Goal: Ask a question

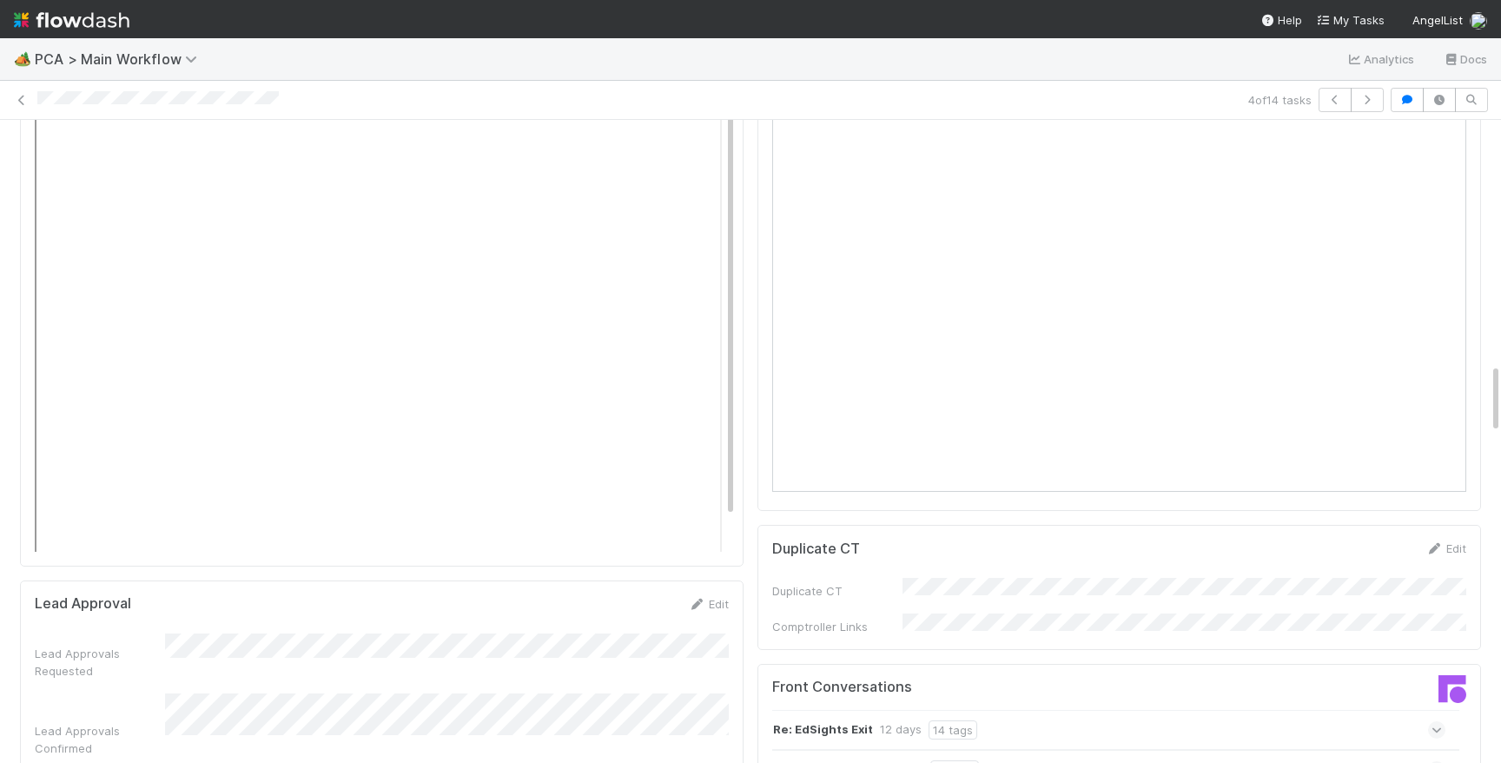
scroll to position [2215, 0]
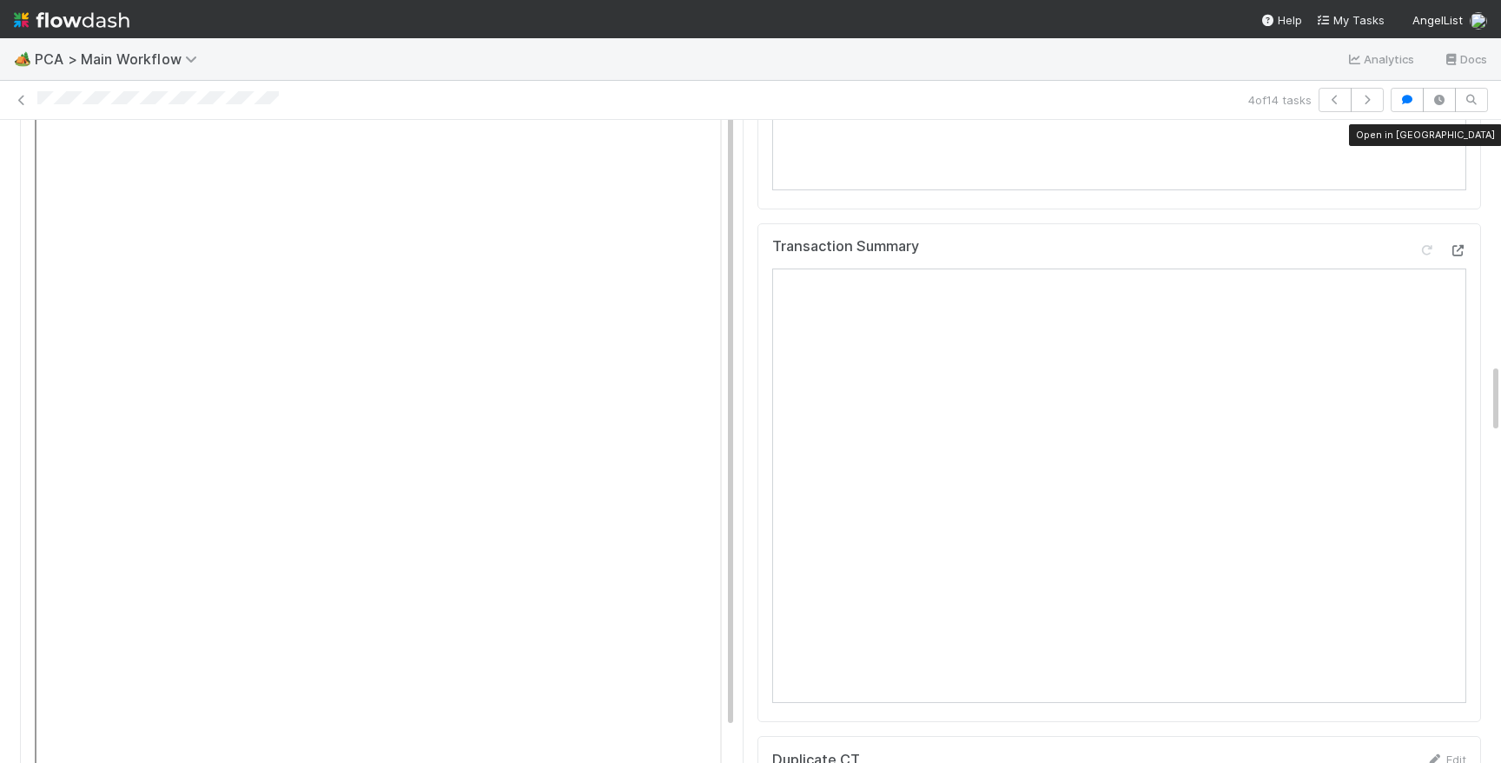
click at [1457, 241] on div at bounding box center [1457, 249] width 17 height 17
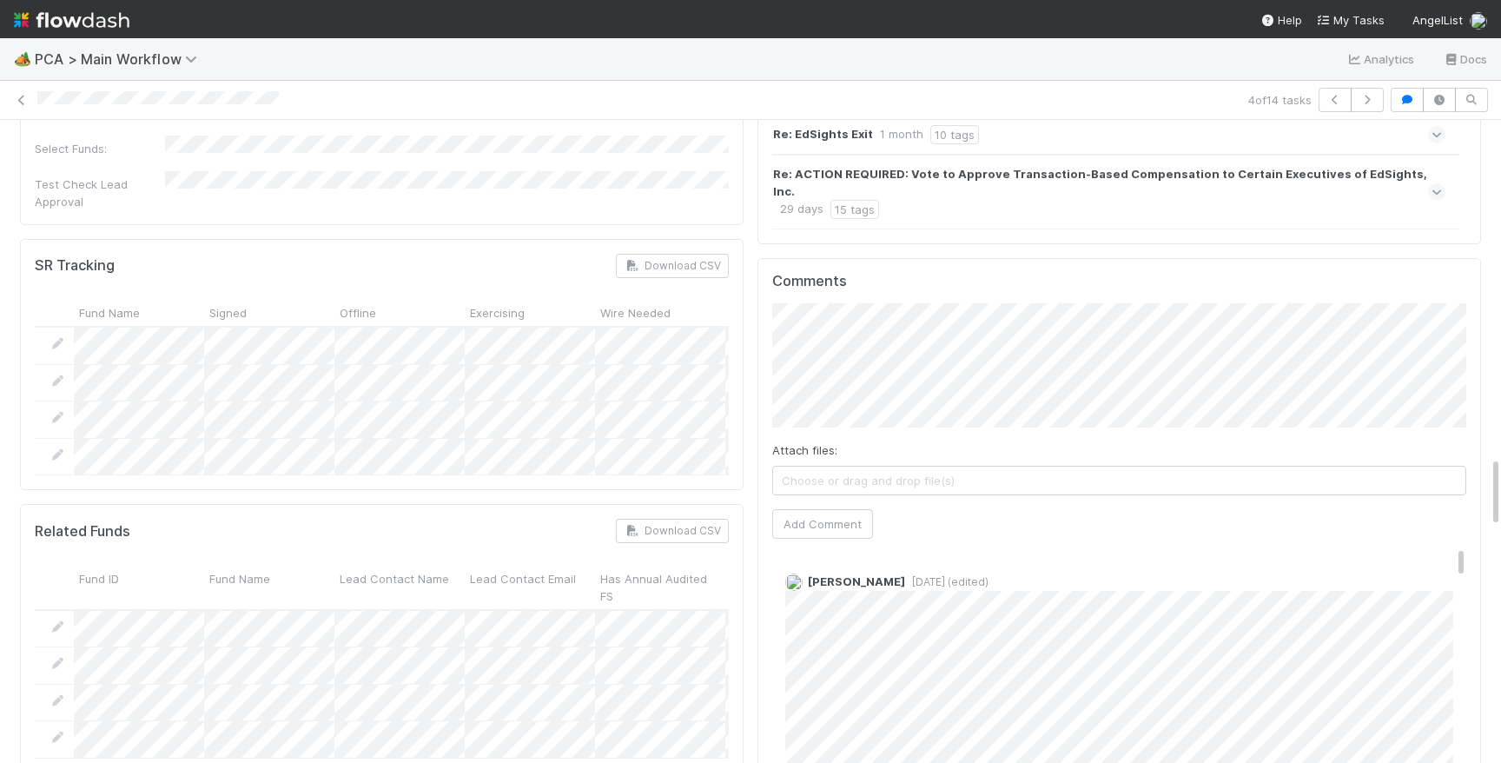
scroll to position [3066, 0]
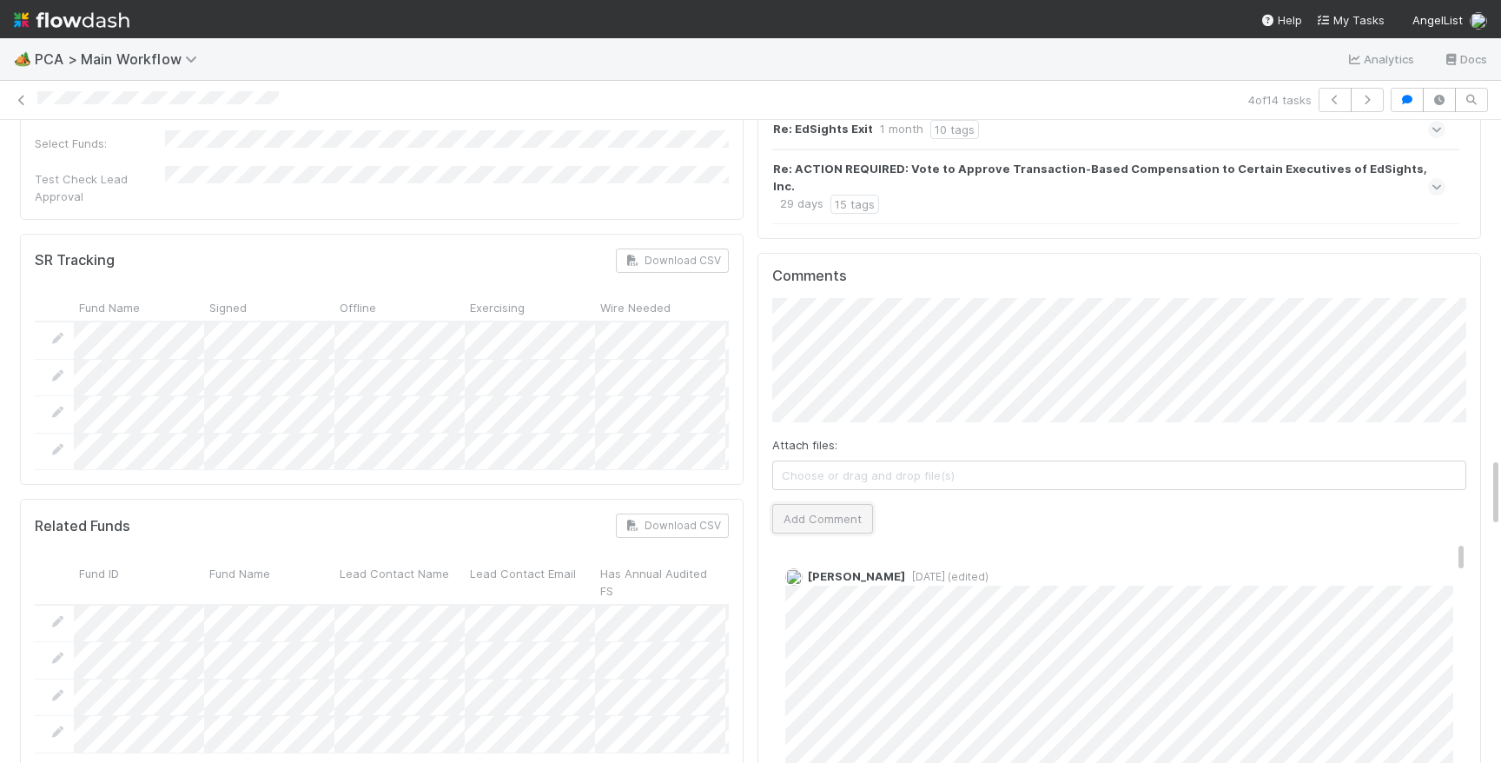
click at [842, 504] on button "Add Comment" at bounding box center [822, 519] width 101 height 30
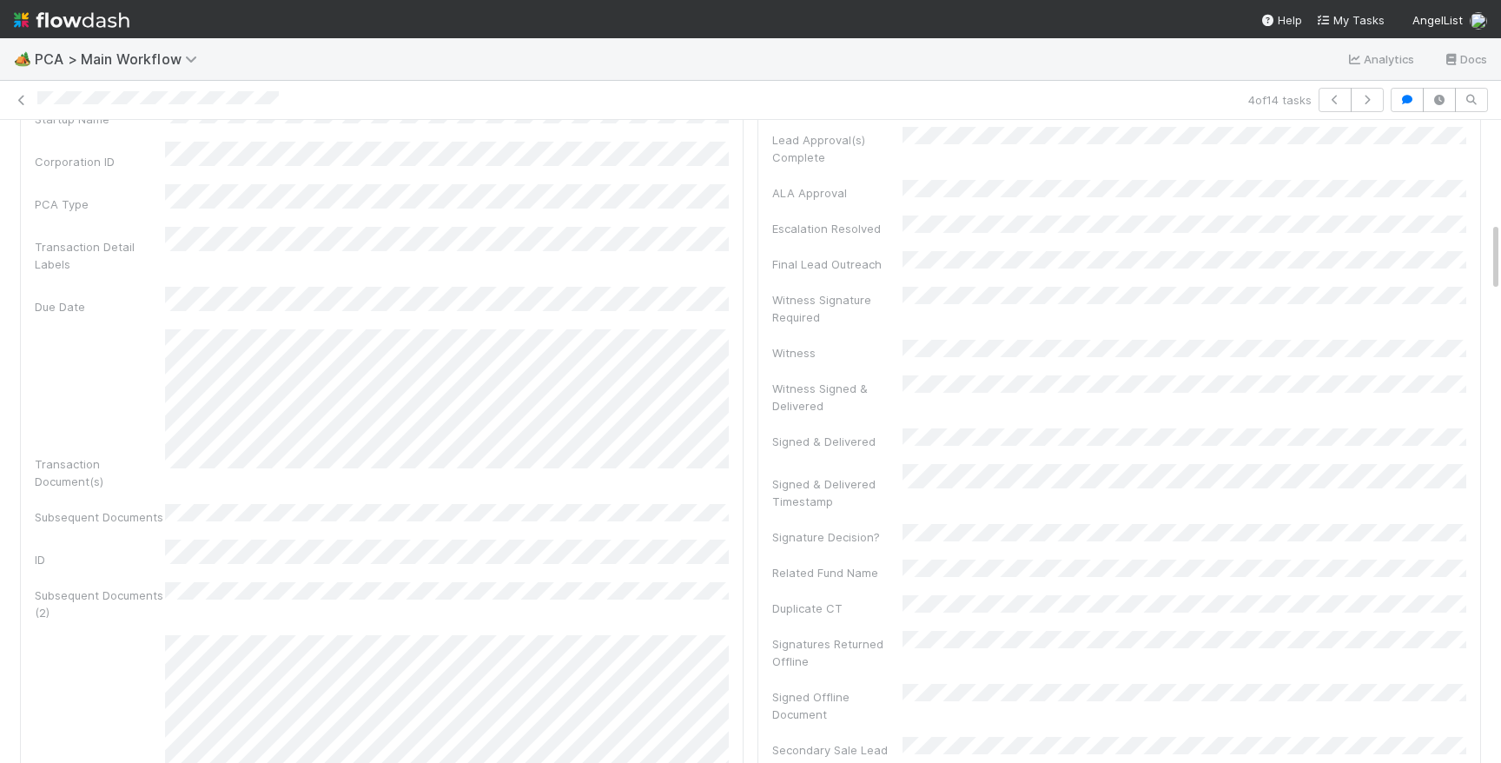
scroll to position [0, 0]
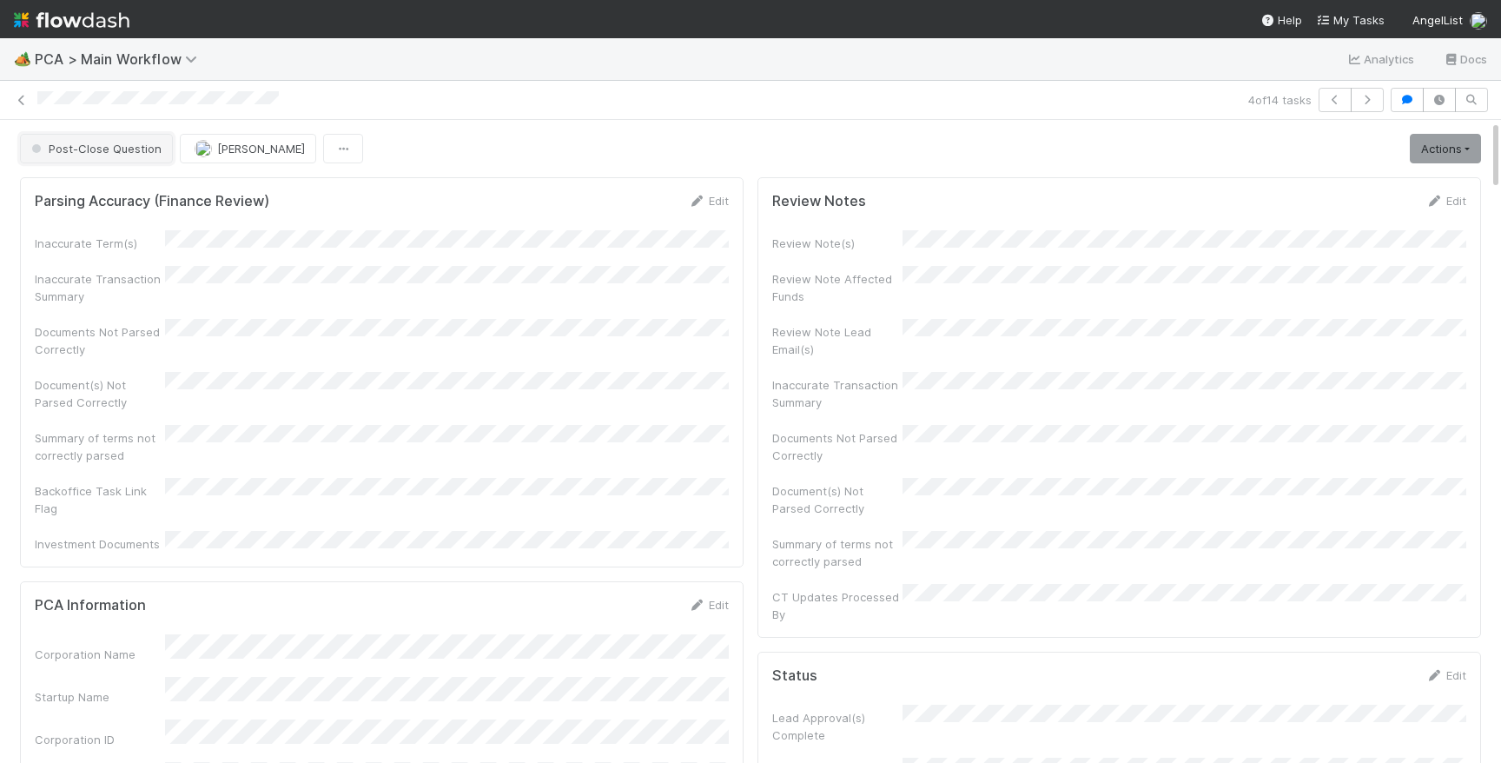
click at [89, 162] on button "Post-Close Question" at bounding box center [96, 149] width 153 height 30
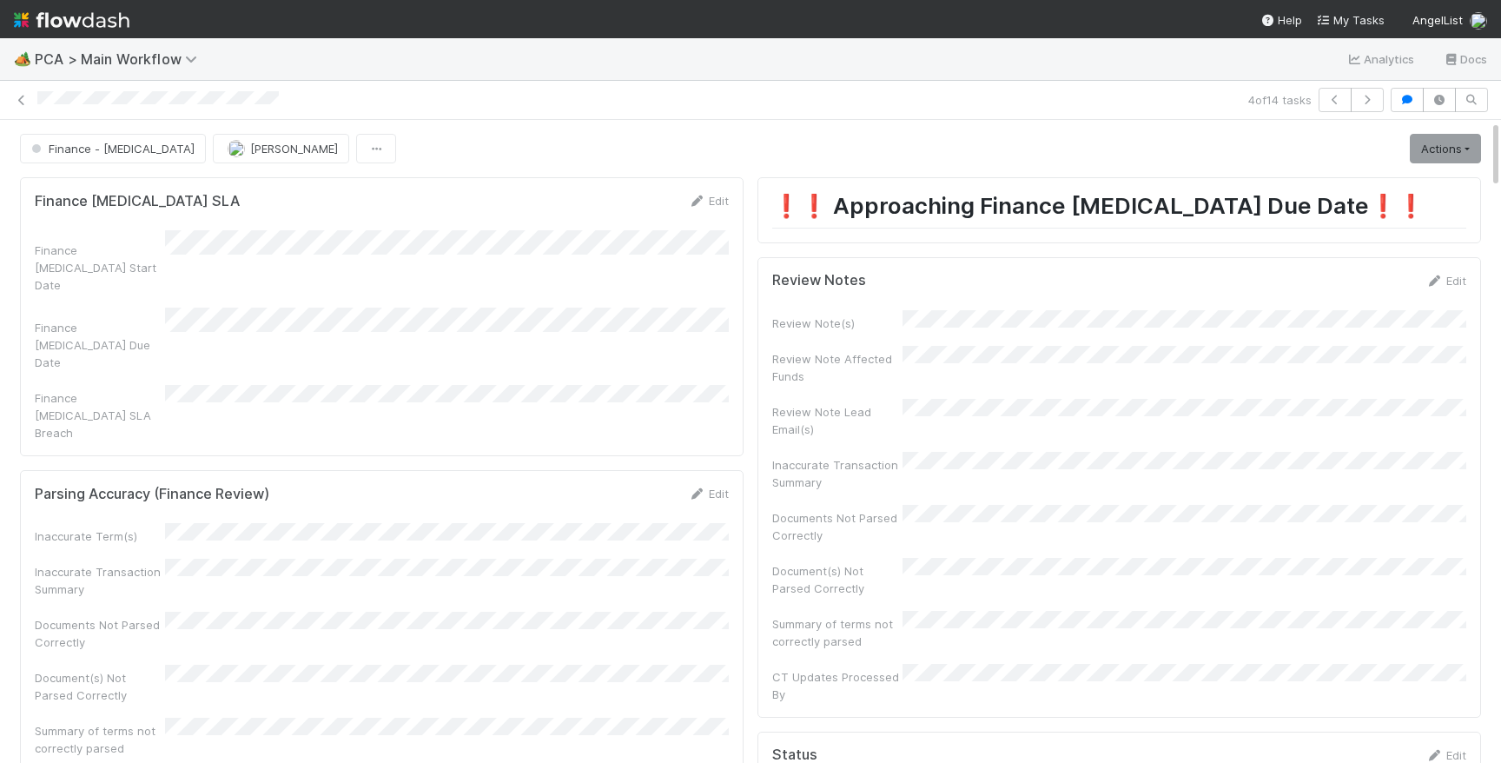
click at [92, 17] on img at bounding box center [72, 20] width 116 height 30
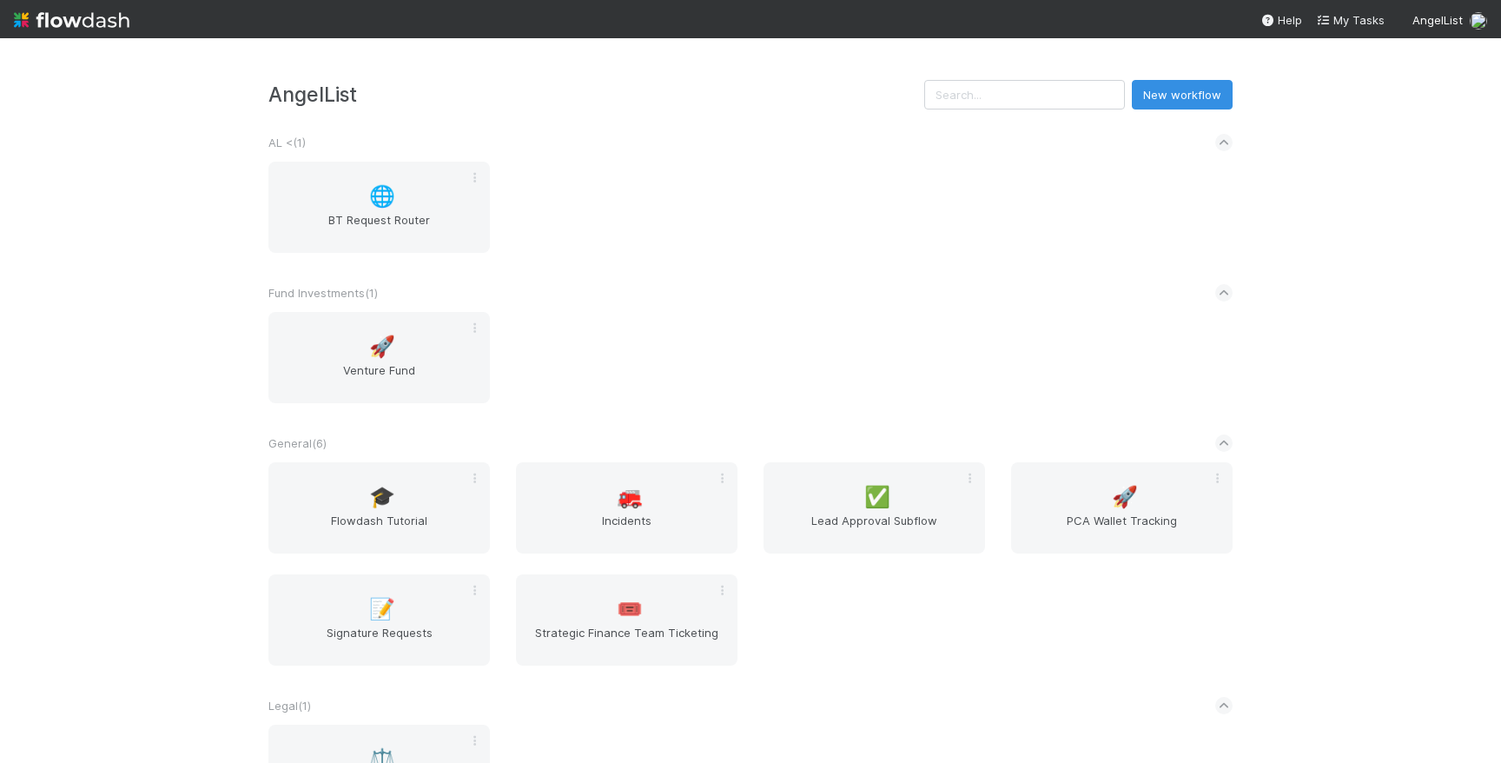
scroll to position [374, 0]
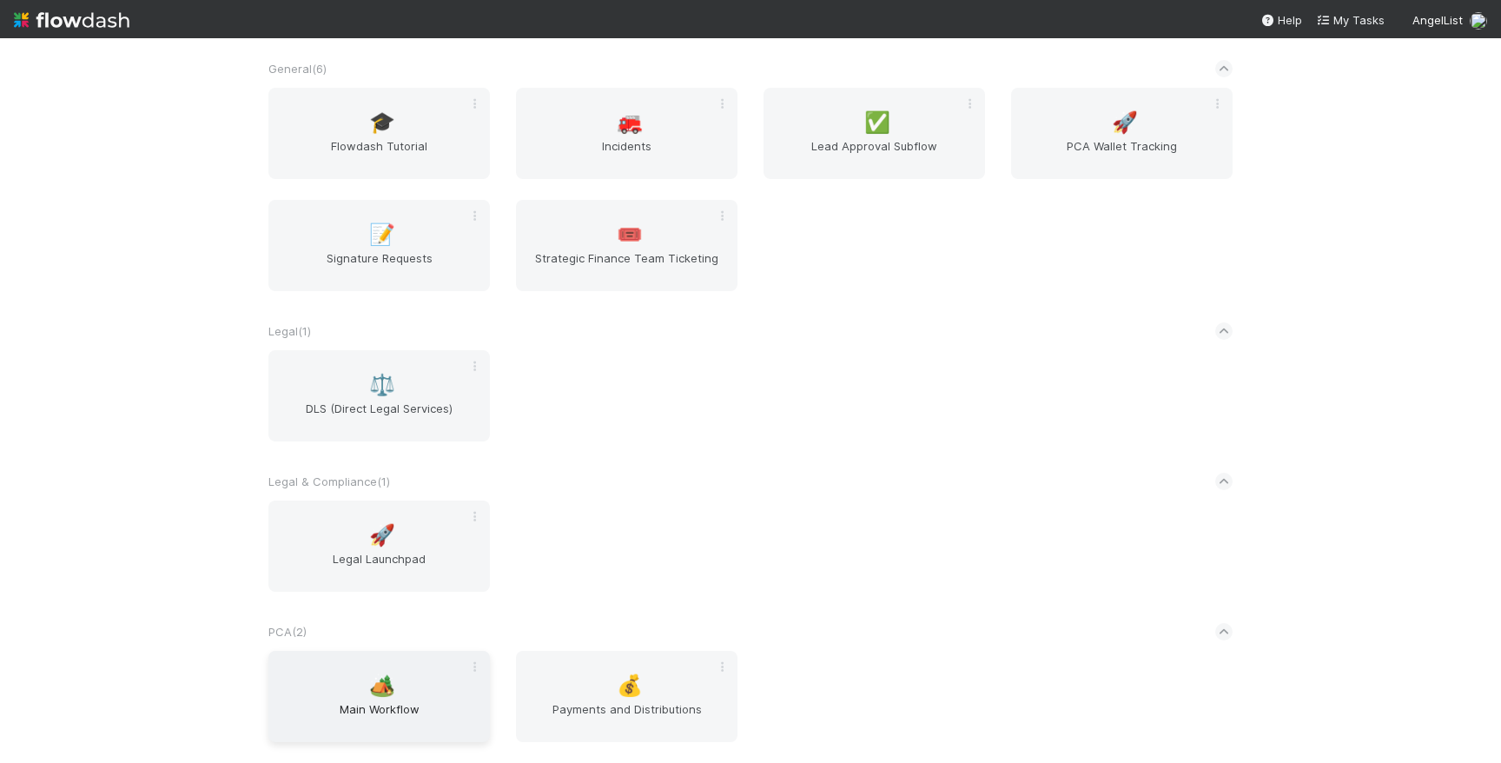
click at [379, 684] on span "🏕️" at bounding box center [382, 685] width 26 height 23
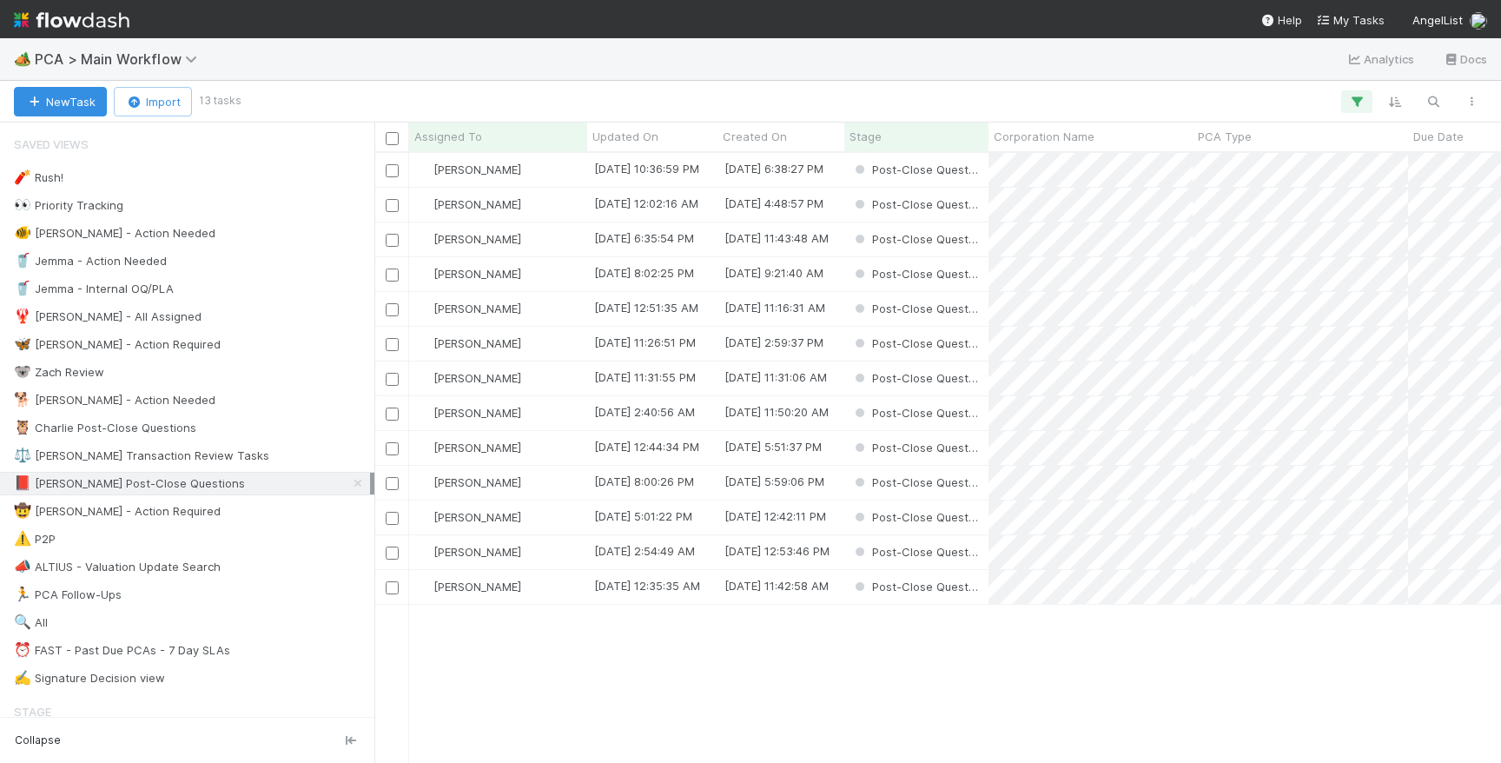
scroll to position [609, 1126]
